Goal: Transaction & Acquisition: Purchase product/service

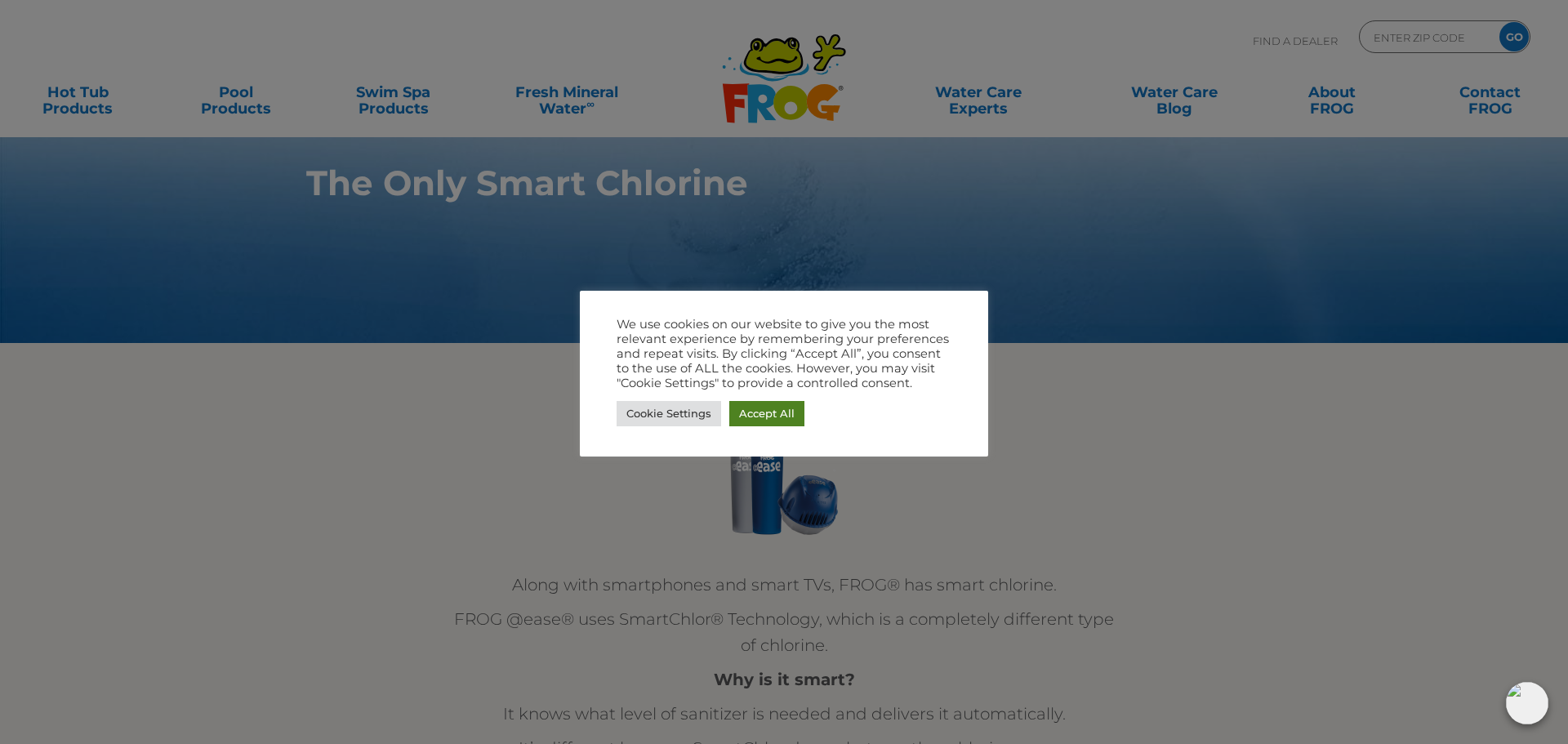
click at [772, 408] on link "Accept All" at bounding box center [766, 413] width 75 height 25
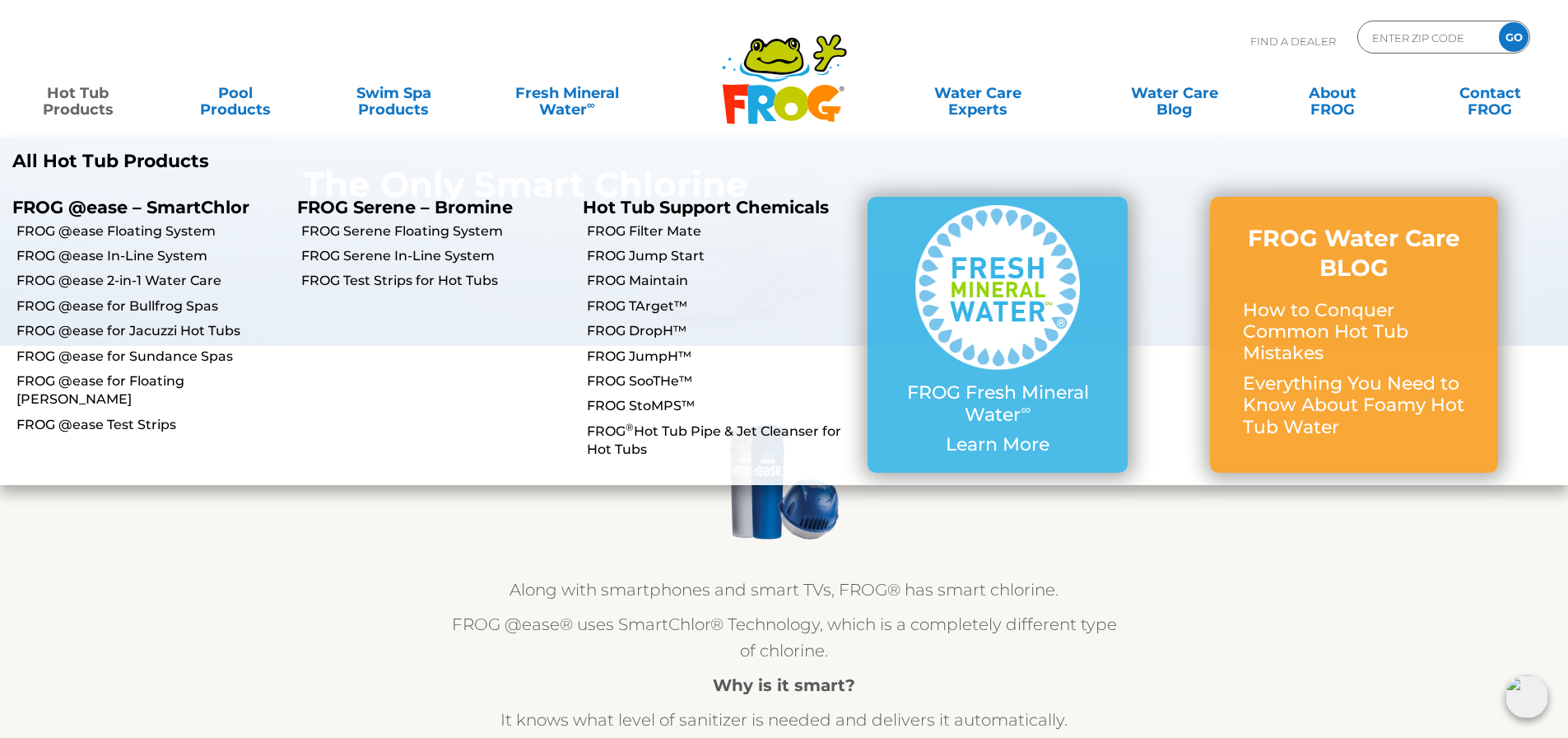
click at [68, 92] on link "Hot Tub Products" at bounding box center [77, 93] width 123 height 33
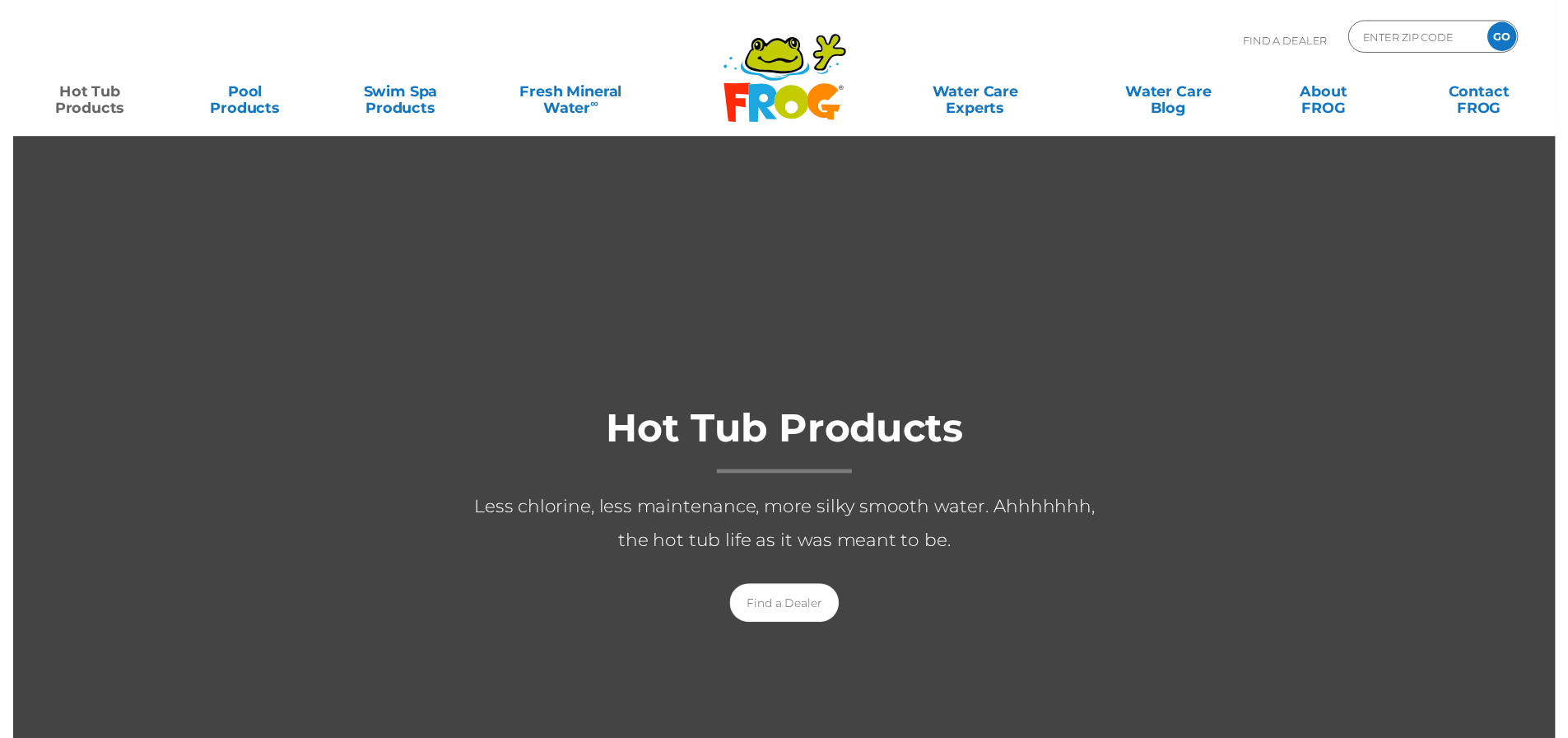
scroll to position [412, 0]
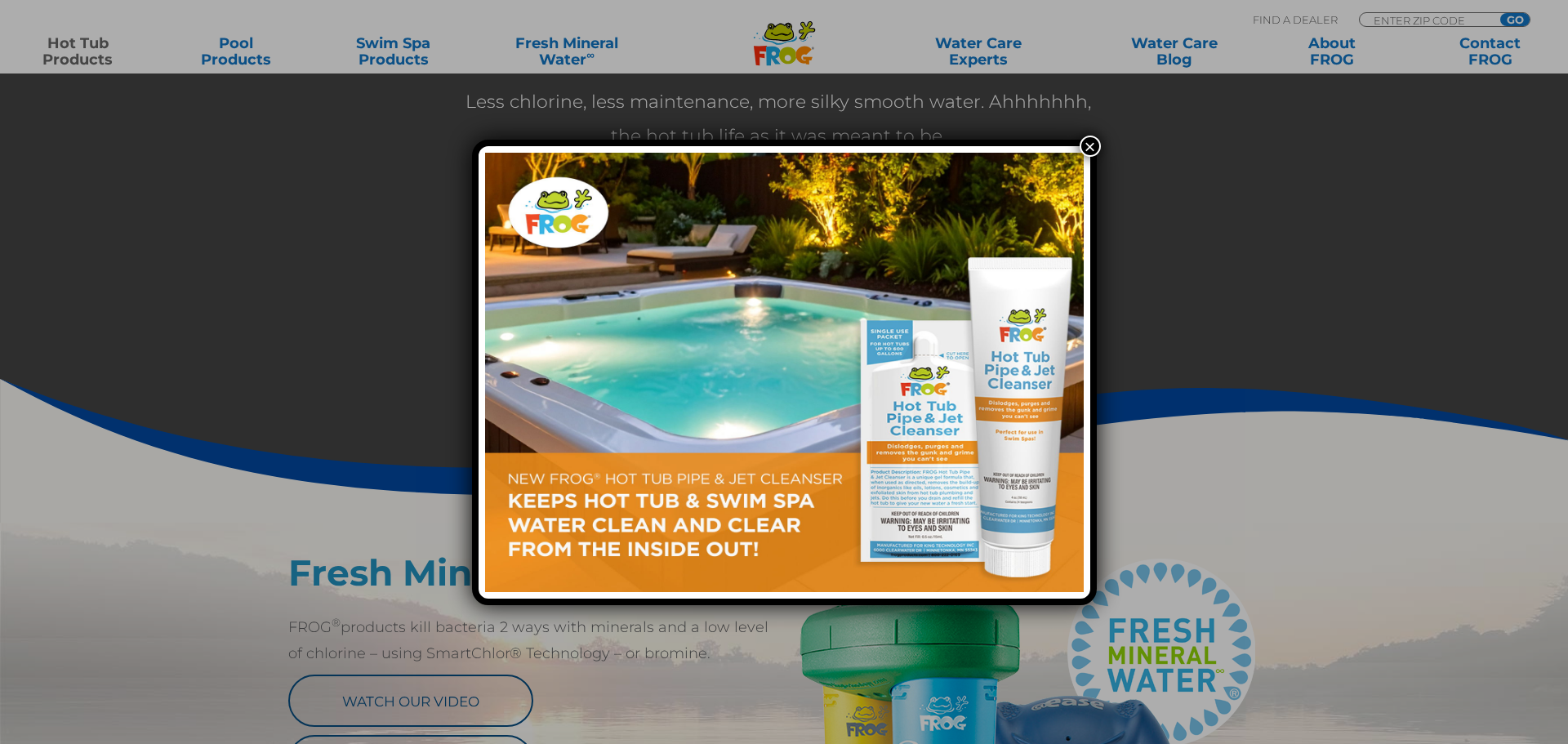
click at [1096, 141] on button "×" at bounding box center [1090, 146] width 21 height 21
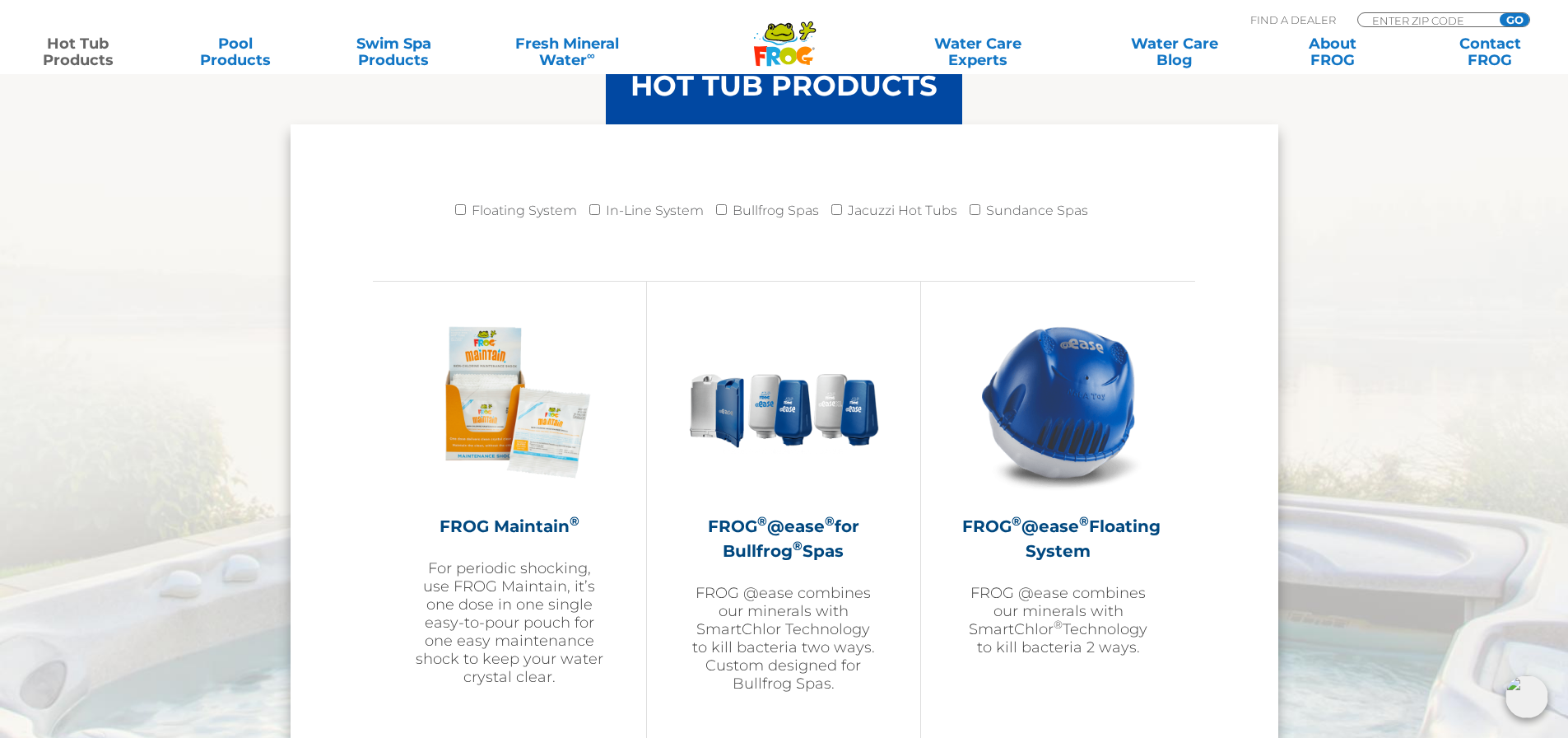
scroll to position [1729, 0]
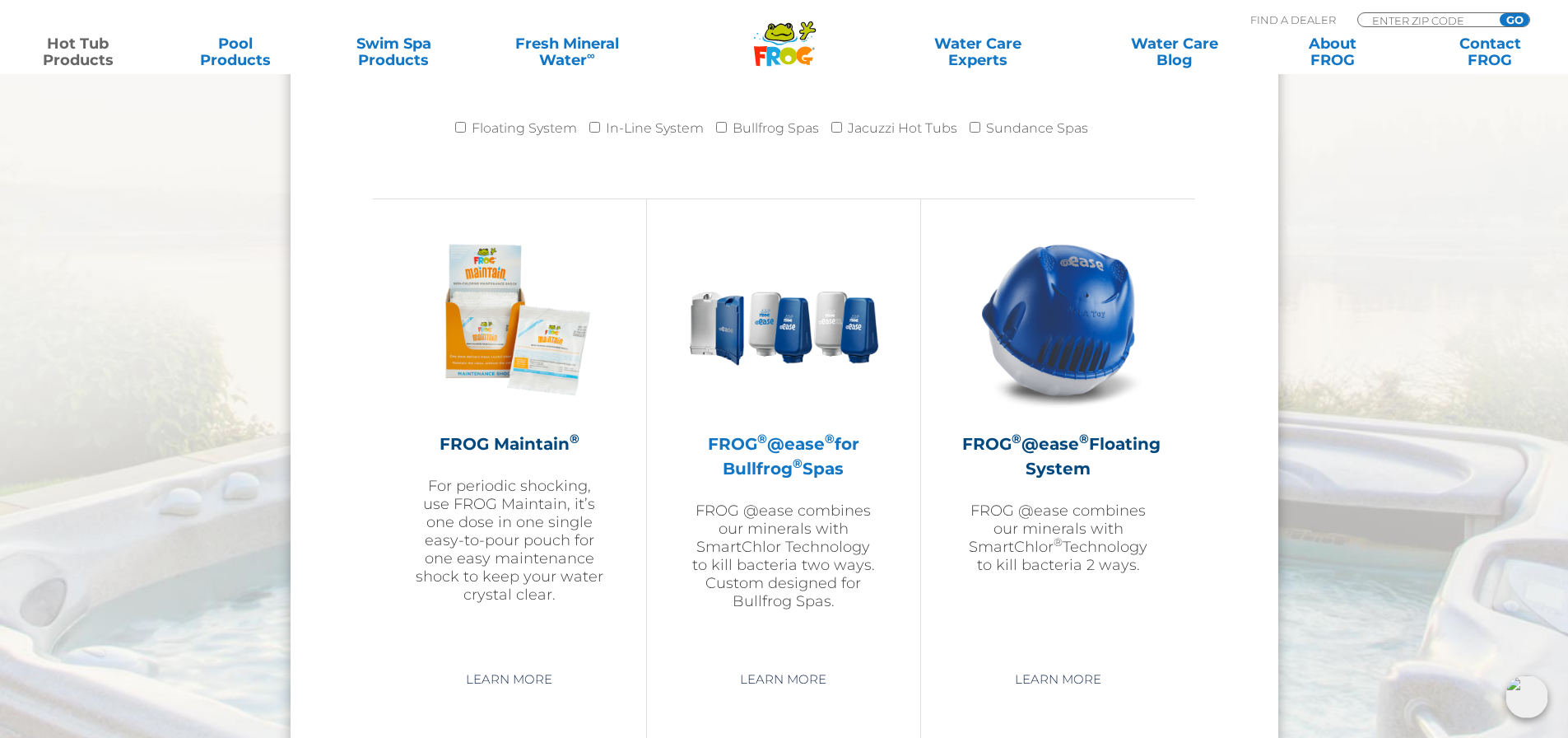
click at [795, 459] on sup "®" at bounding box center [798, 463] width 10 height 15
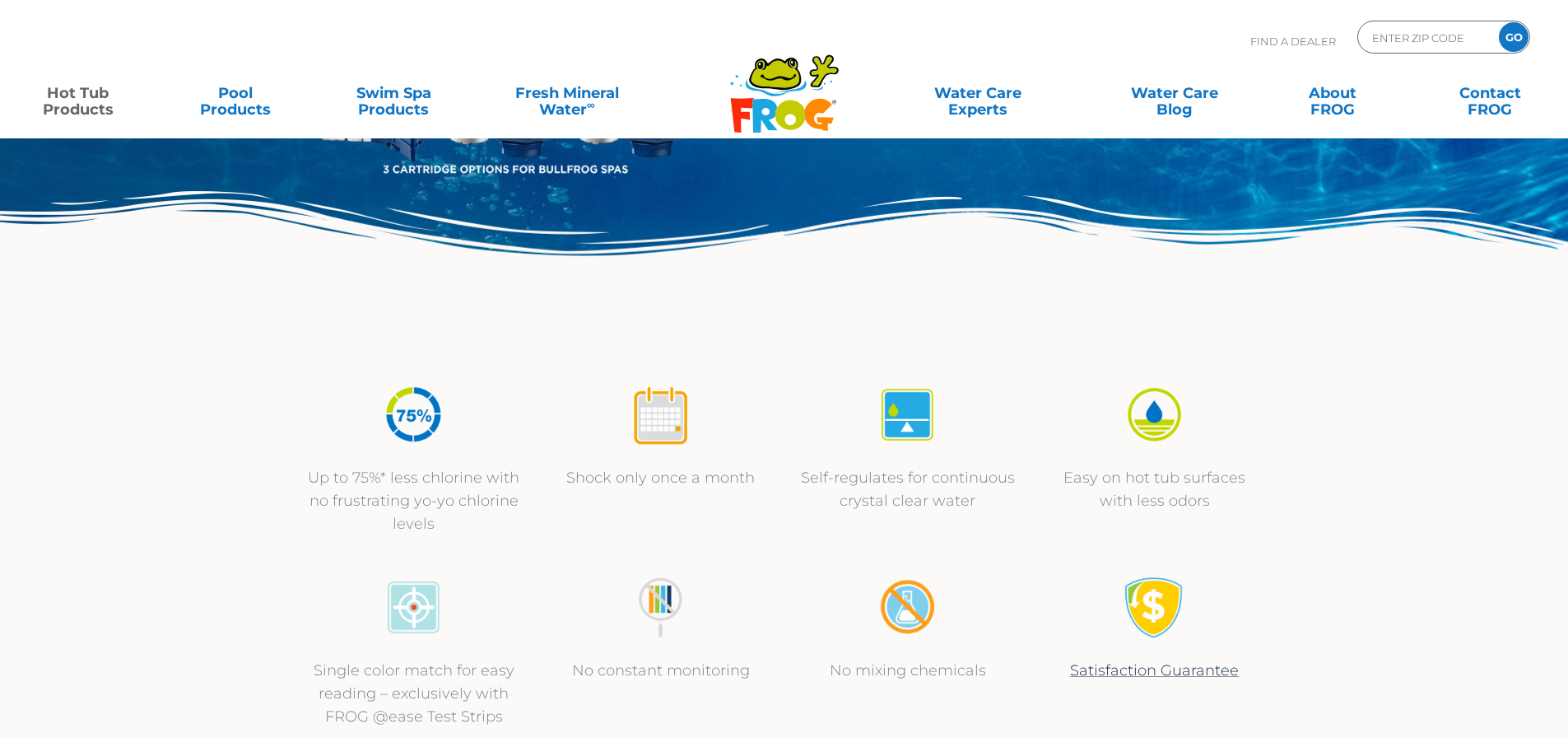
scroll to position [330, 0]
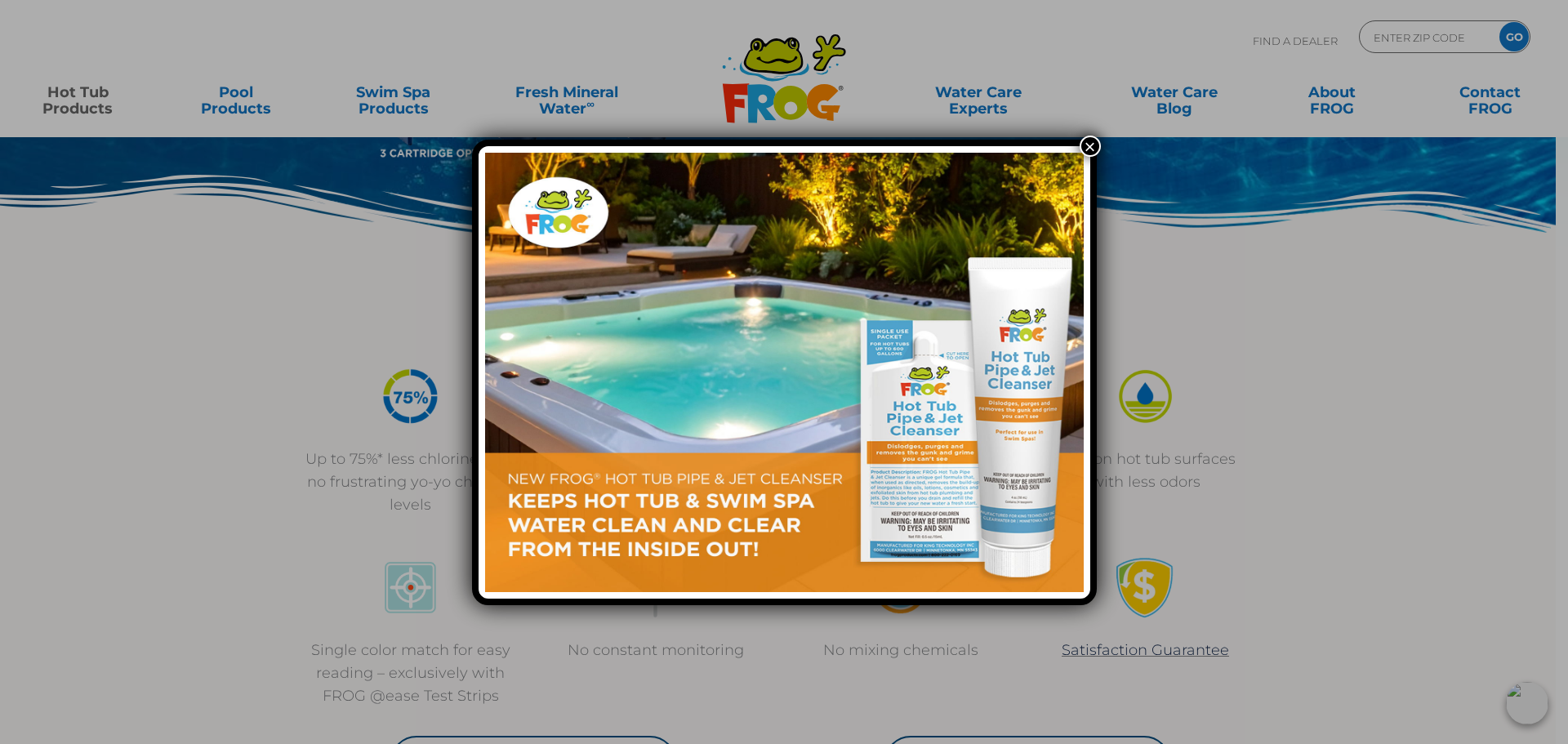
click at [1081, 146] on button "×" at bounding box center [1090, 146] width 21 height 21
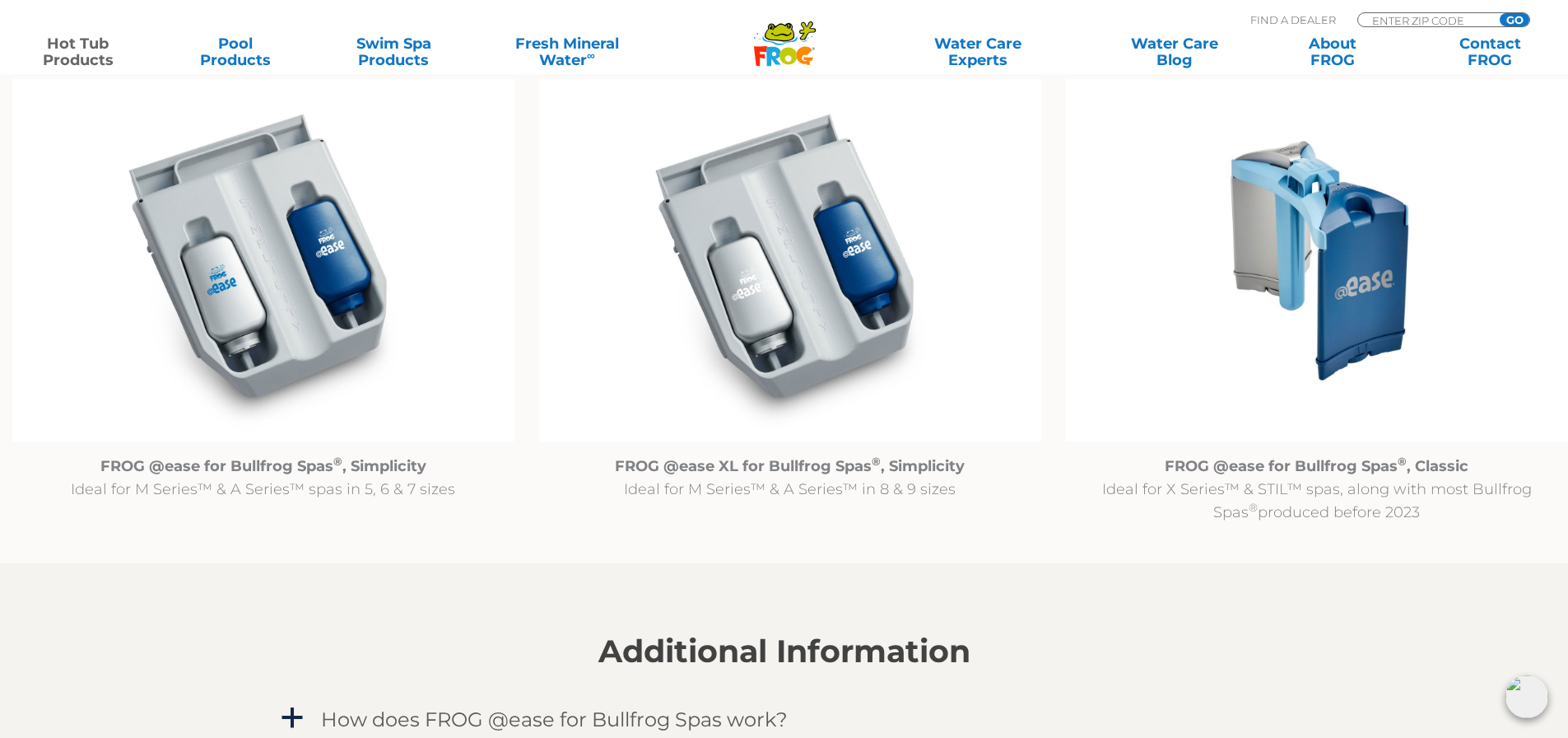
scroll to position [1729, 0]
drag, startPoint x: 756, startPoint y: 472, endPoint x: 769, endPoint y: 464, distance: 15.3
click at [761, 470] on strong "FROG @ease XL for Bullfrog Spas ® , Simplicity" at bounding box center [790, 465] width 350 height 18
click at [803, 361] on img at bounding box center [790, 259] width 502 height 363
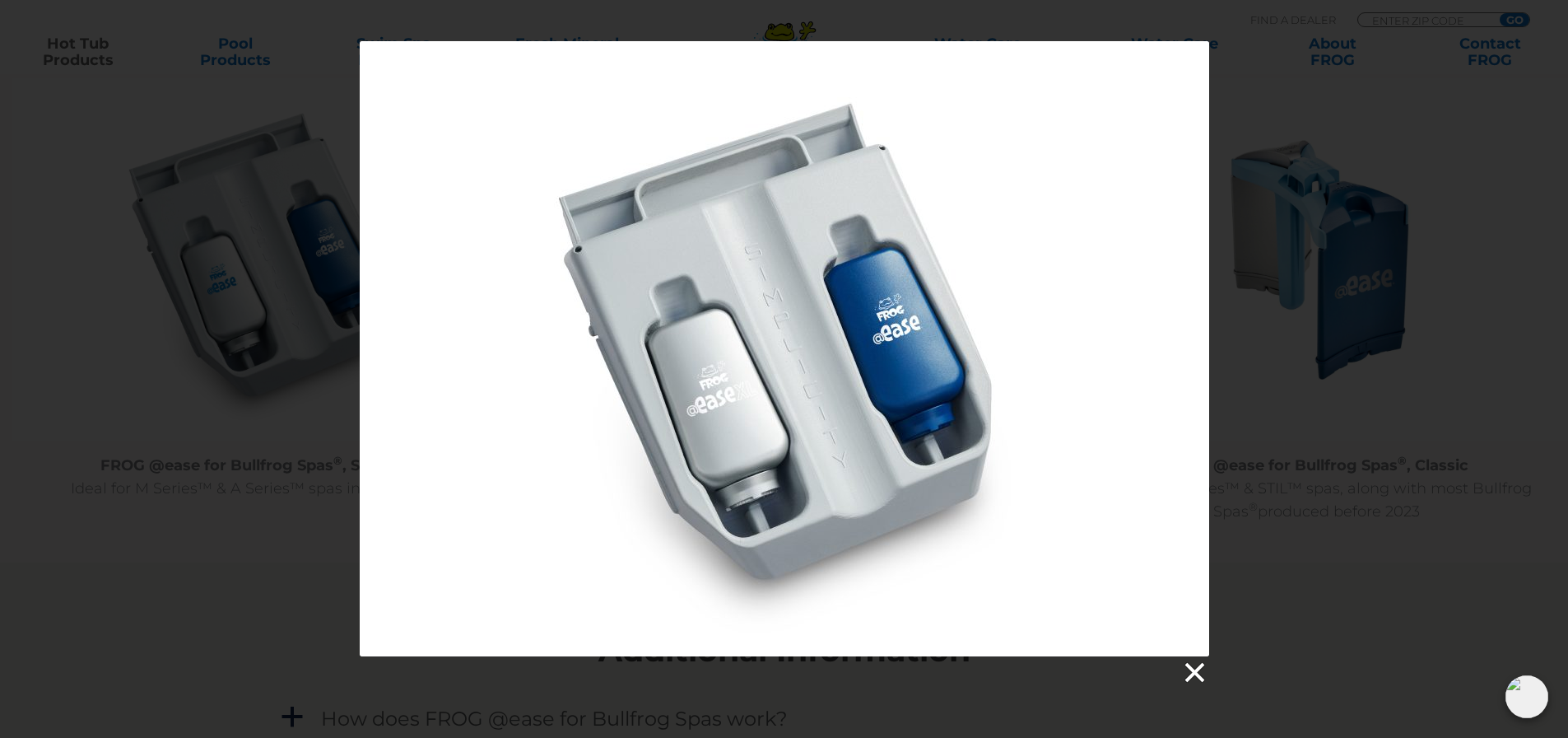
click at [1198, 669] on link at bounding box center [1194, 673] width 25 height 25
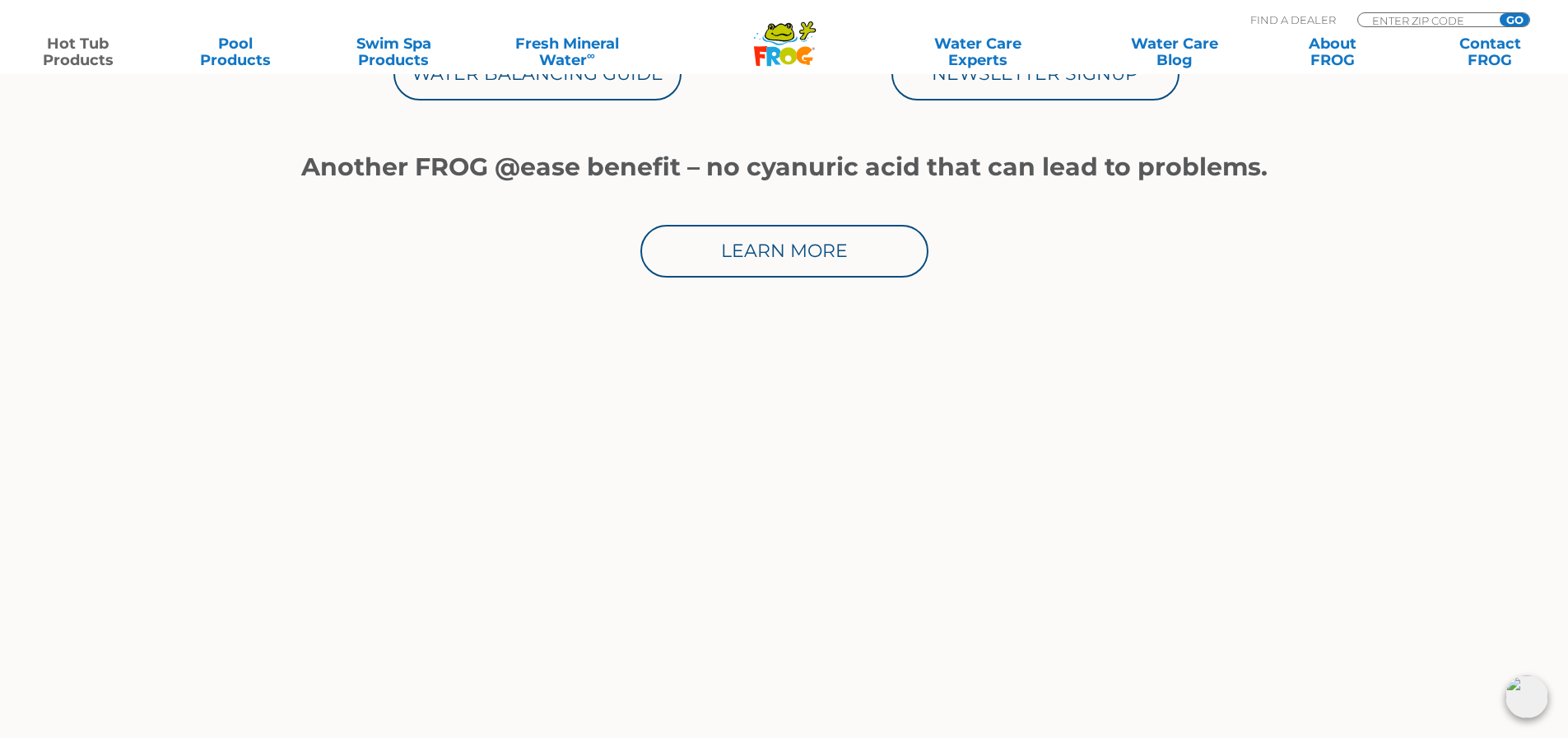
scroll to position [824, 0]
